Goal: Information Seeking & Learning: Learn about a topic

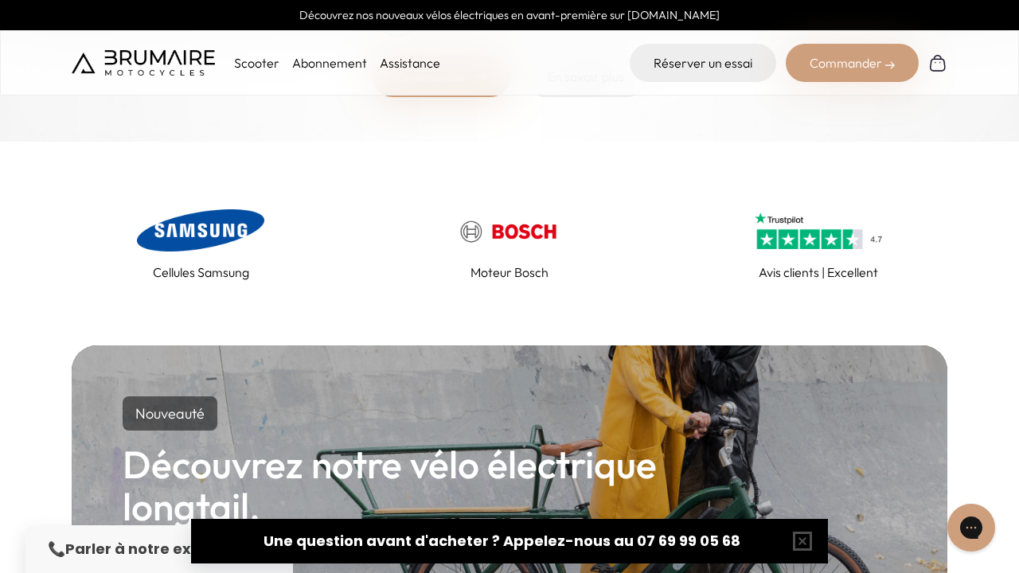
scroll to position [622, 0]
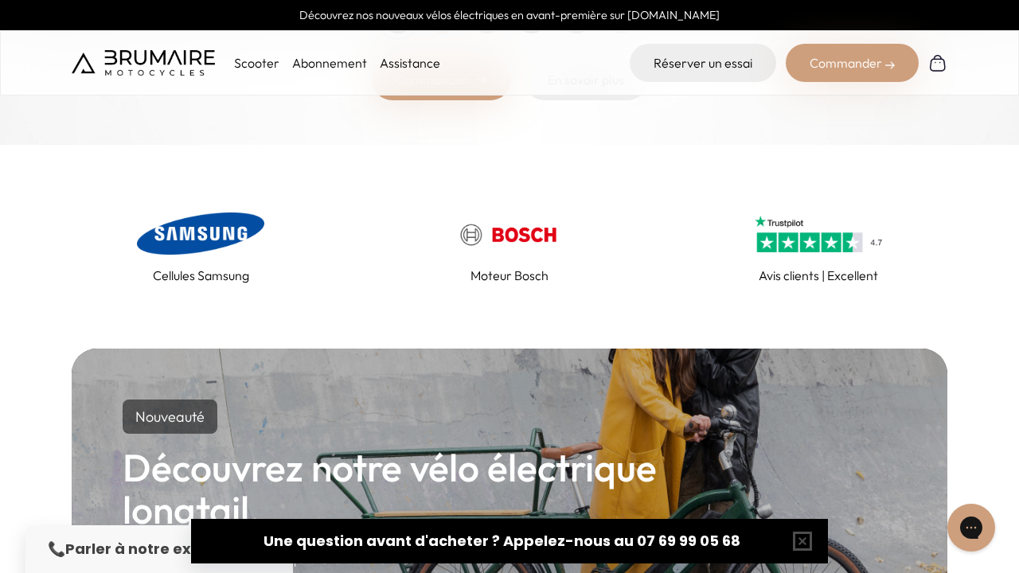
click at [227, 236] on img at bounding box center [200, 234] width 127 height 51
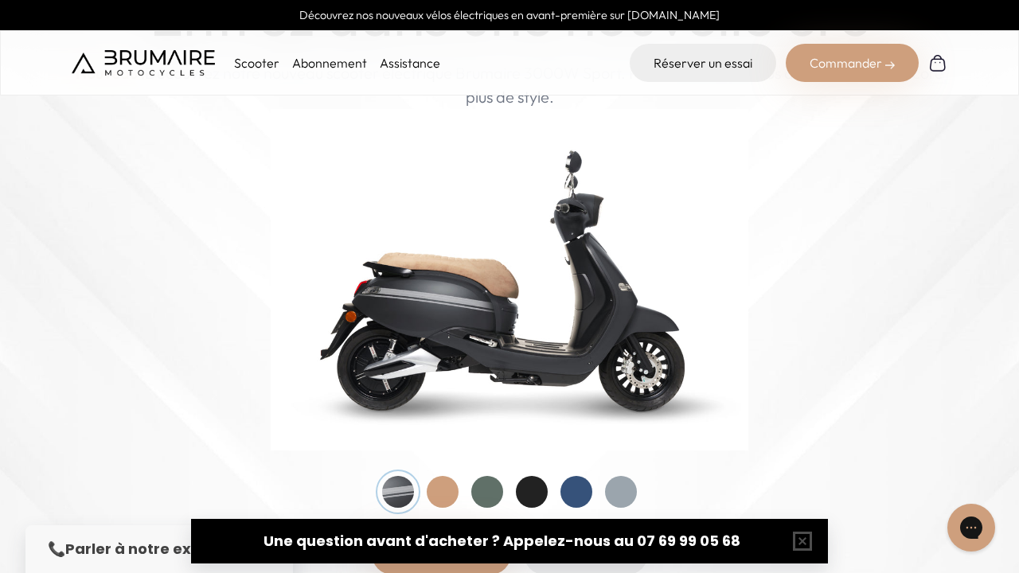
scroll to position [149, 0]
click at [806, 543] on button "button" at bounding box center [802, 541] width 51 height 51
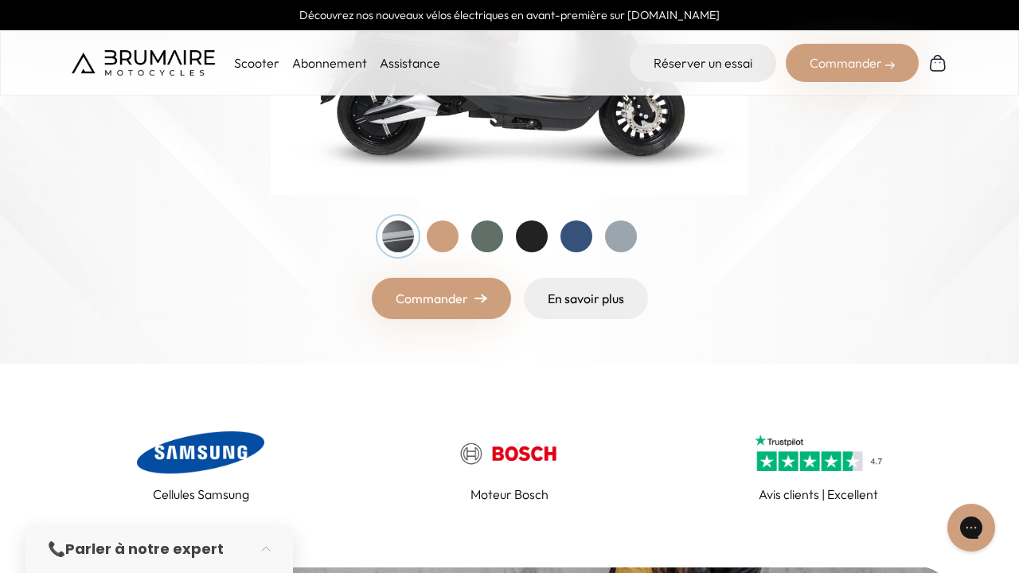
scroll to position [394, 0]
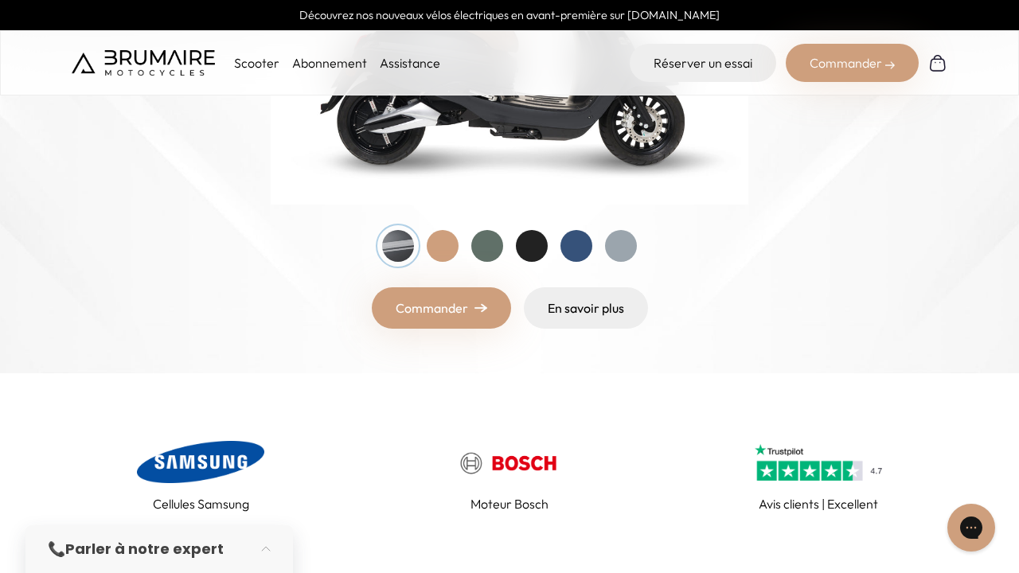
click at [821, 470] on img at bounding box center [817, 462] width 127 height 51
click at [832, 481] on img at bounding box center [817, 462] width 127 height 51
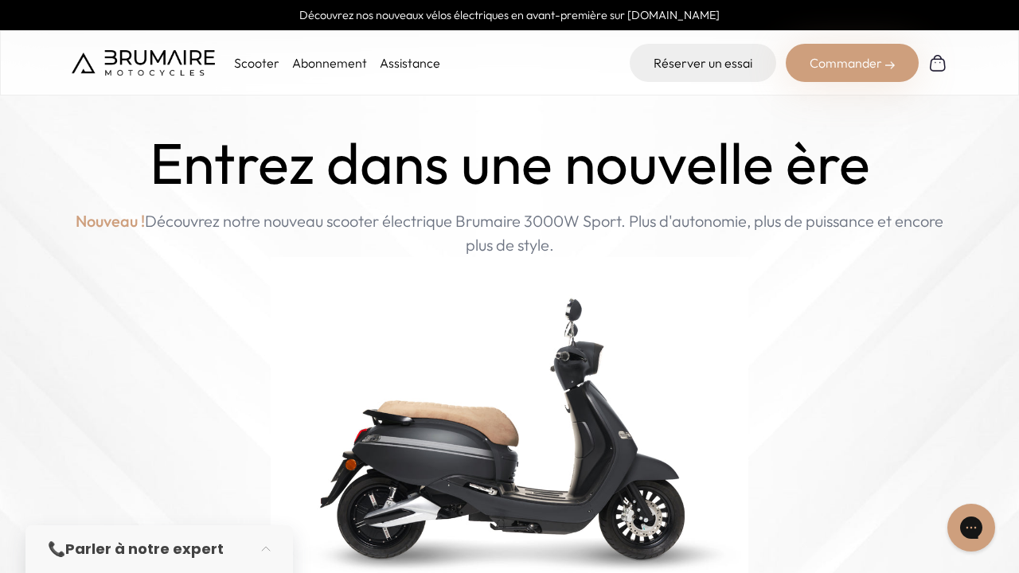
scroll to position [0, 0]
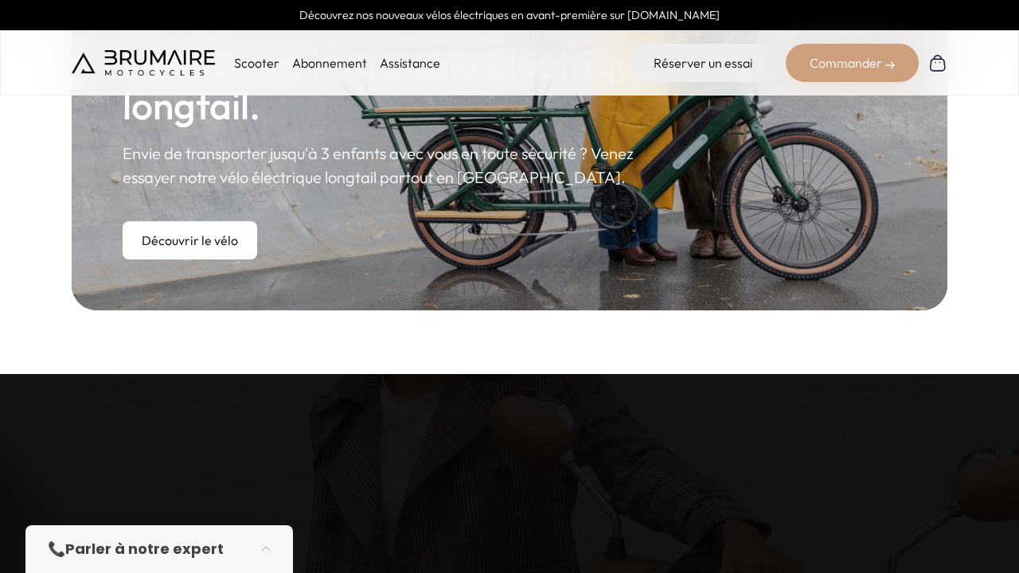
scroll to position [610, 0]
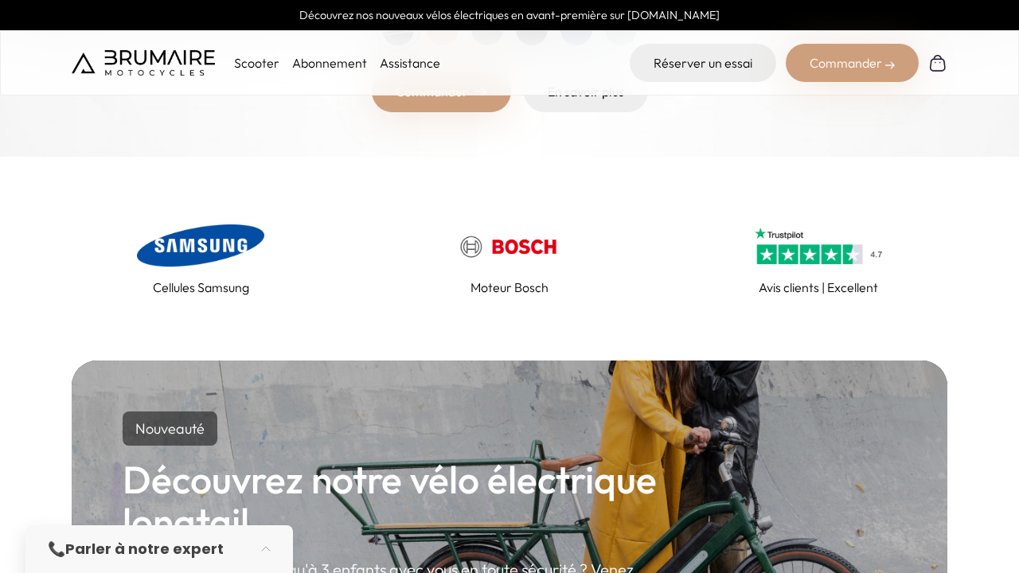
click at [205, 267] on img at bounding box center [200, 245] width 127 height 51
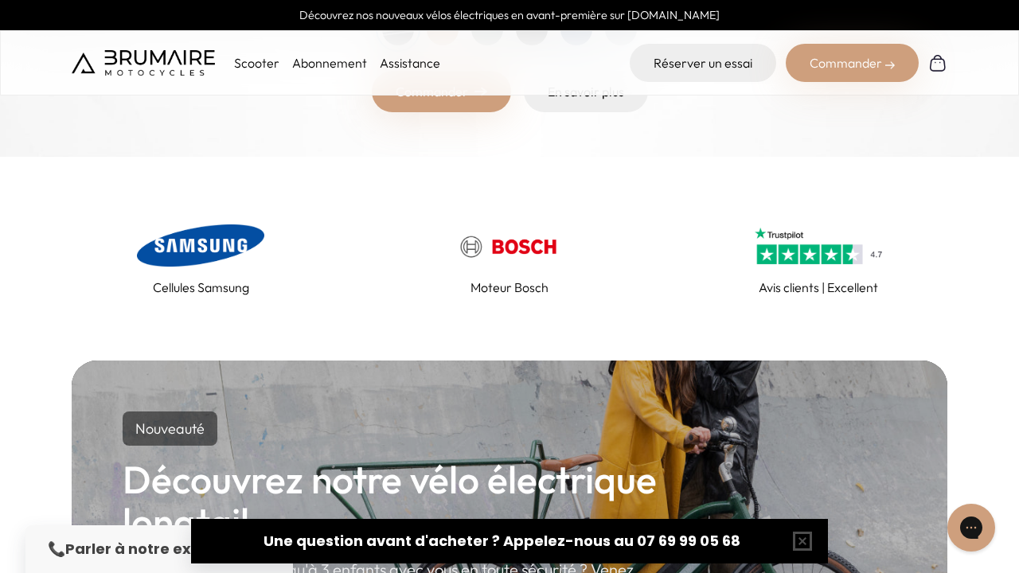
click at [347, 68] on link "Abonnement" at bounding box center [329, 63] width 75 height 16
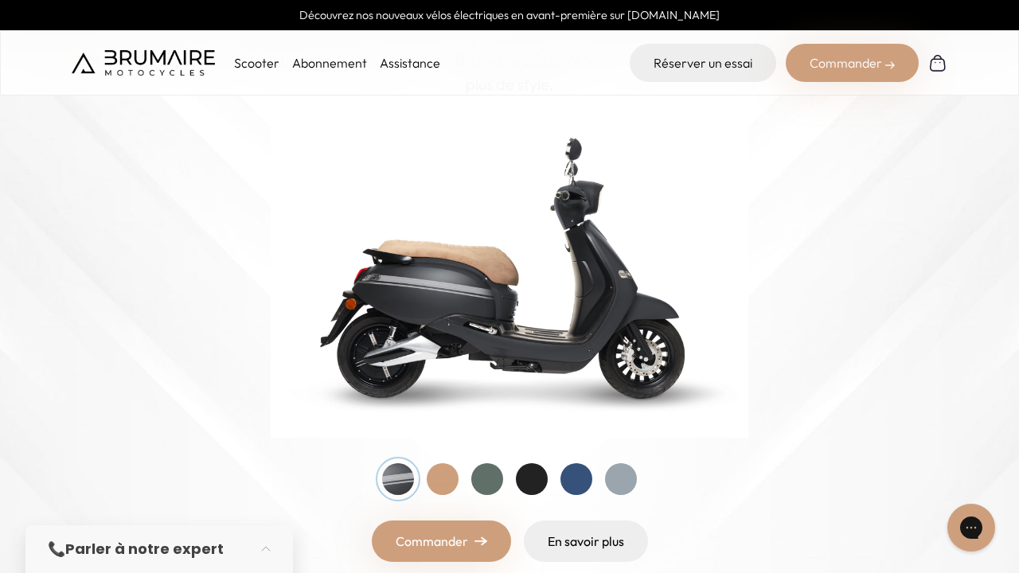
click at [452, 474] on div at bounding box center [443, 479] width 32 height 32
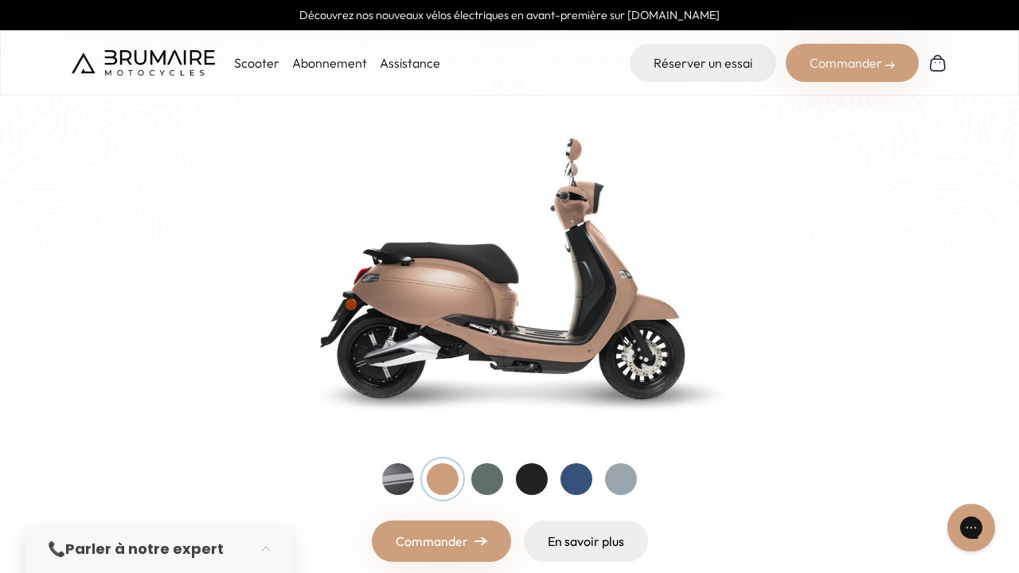
click at [478, 478] on div at bounding box center [487, 479] width 32 height 32
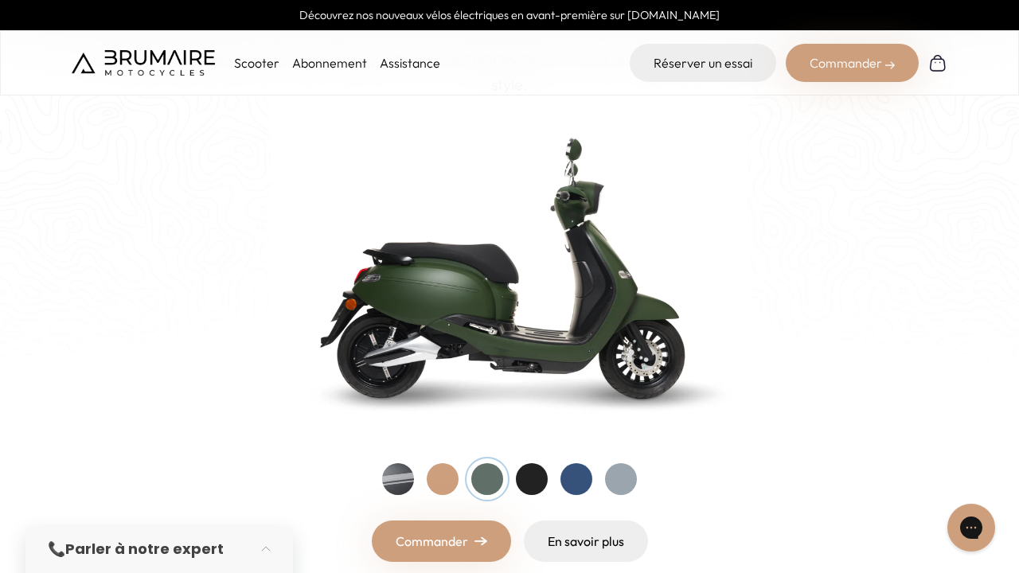
click at [529, 474] on div at bounding box center [532, 479] width 32 height 32
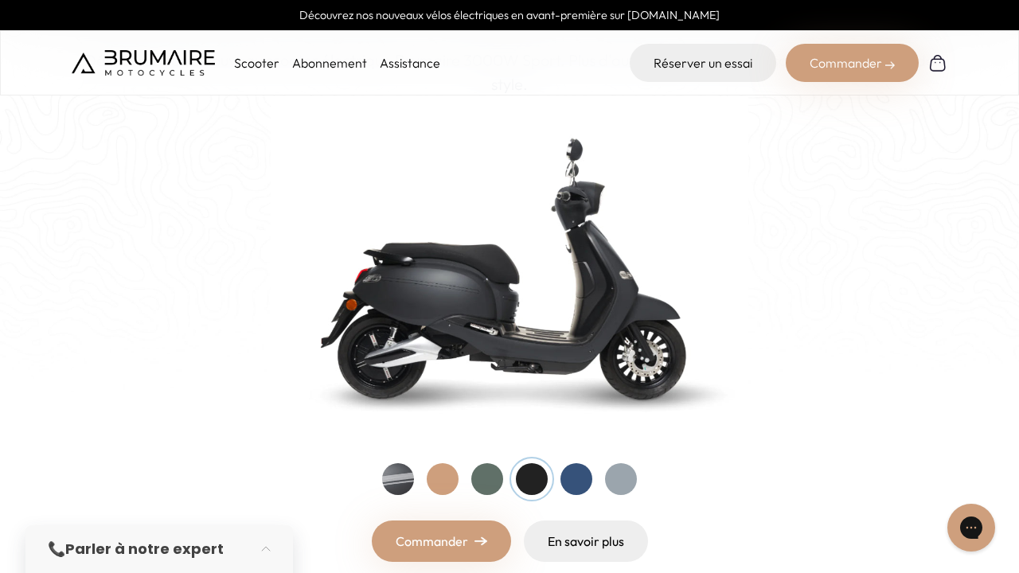
click at [582, 478] on div at bounding box center [576, 479] width 32 height 32
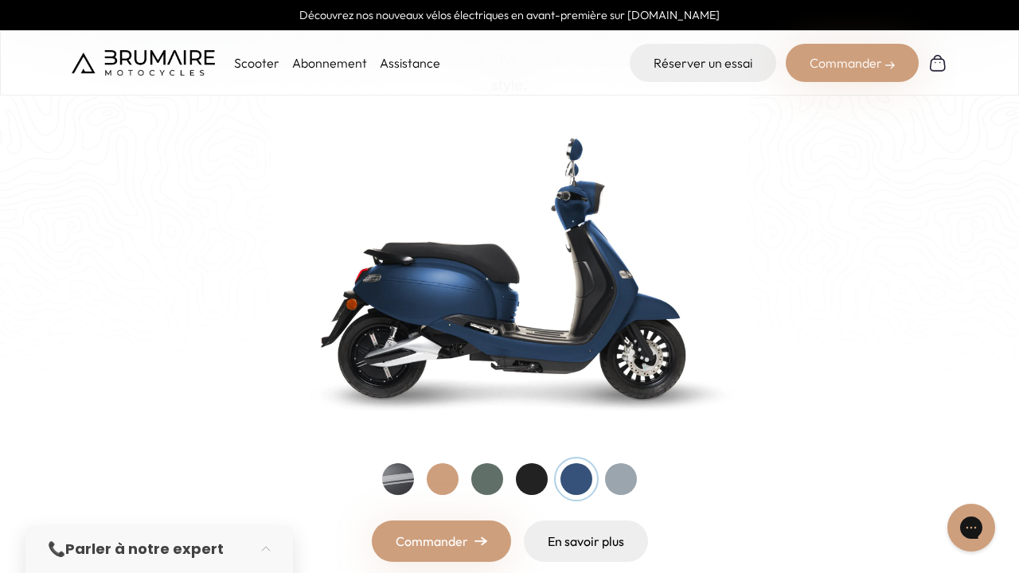
click at [629, 482] on div at bounding box center [621, 479] width 32 height 32
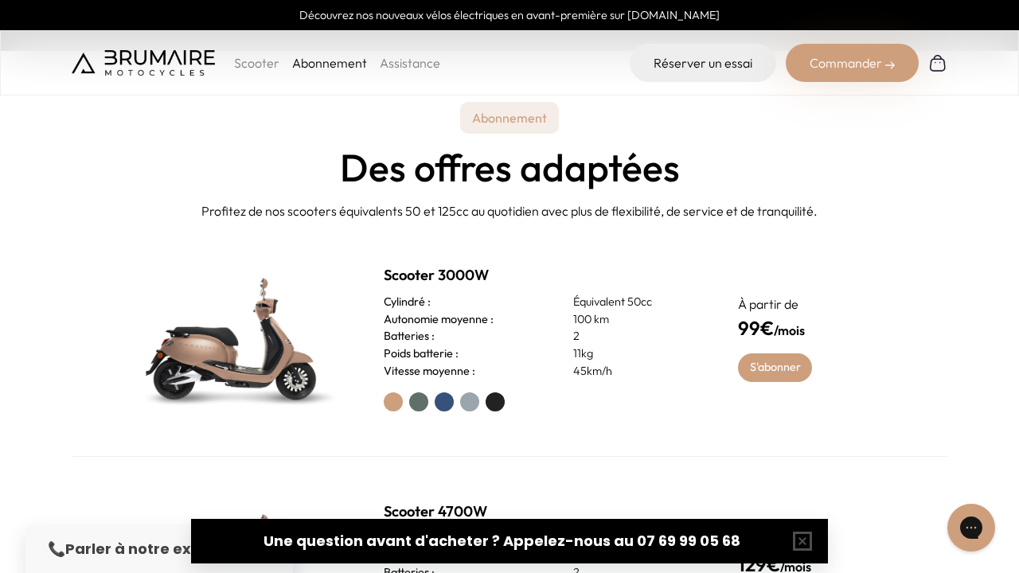
scroll to position [526, 0]
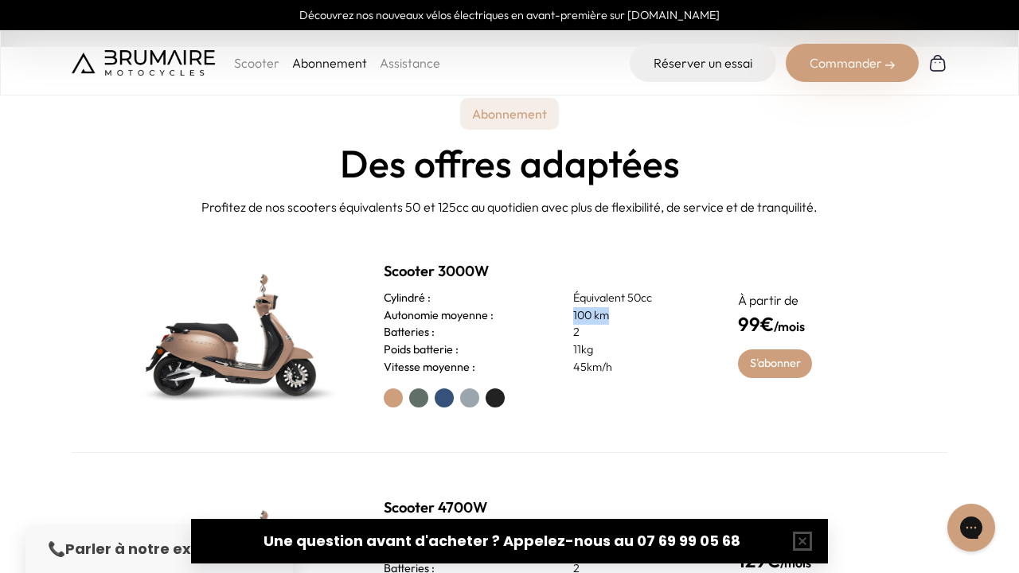
drag, startPoint x: 573, startPoint y: 312, endPoint x: 661, endPoint y: 322, distance: 88.9
click at [661, 322] on p "100 km" at bounding box center [636, 316] width 127 height 18
click at [625, 354] on p "11kg" at bounding box center [636, 350] width 127 height 18
drag, startPoint x: 575, startPoint y: 367, endPoint x: 744, endPoint y: 368, distance: 169.5
click at [744, 368] on div "Scooter 3000W Cylindré : Équivalent 50cc Autonomie moyenne : 100 km Batteries :…" at bounding box center [509, 334] width 875 height 236
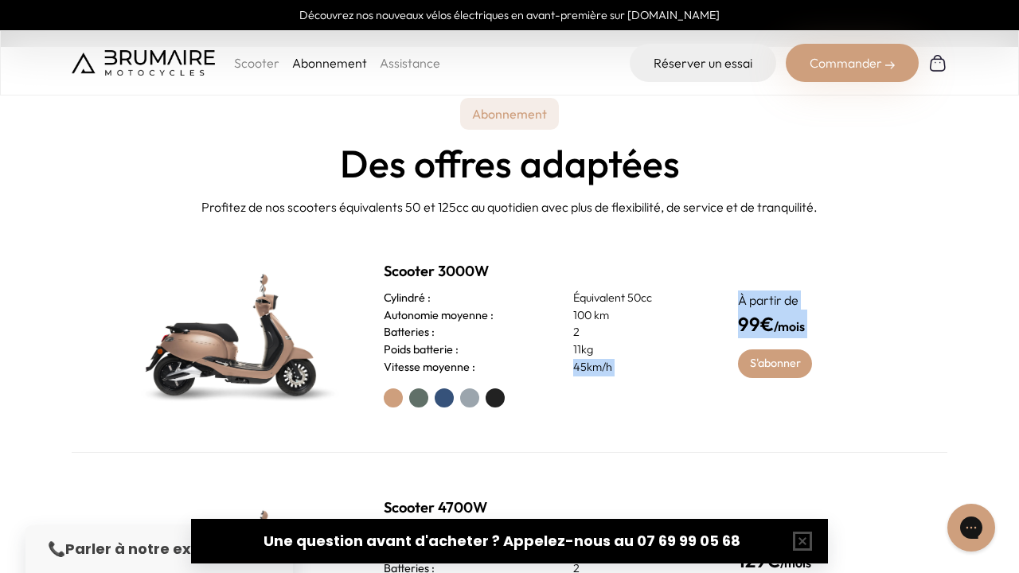
click at [627, 481] on div "Scooter 4700W Cylindré : Équivalent 125cc Autonomie moyenne : 80km Batteries : …" at bounding box center [509, 571] width 875 height 236
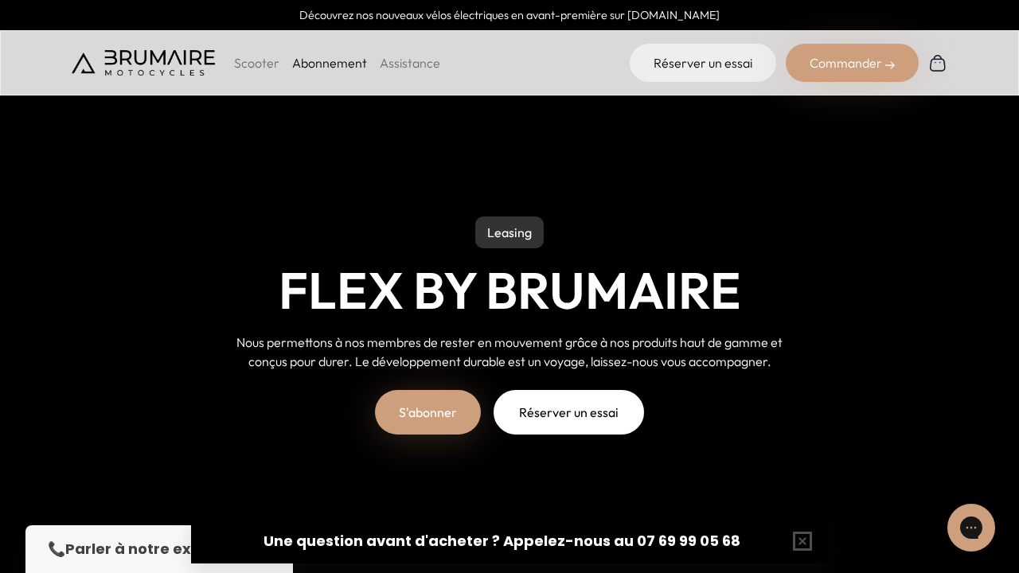
scroll to position [0, 0]
click at [799, 535] on button "button" at bounding box center [802, 541] width 51 height 51
